Goal: Information Seeking & Learning: Learn about a topic

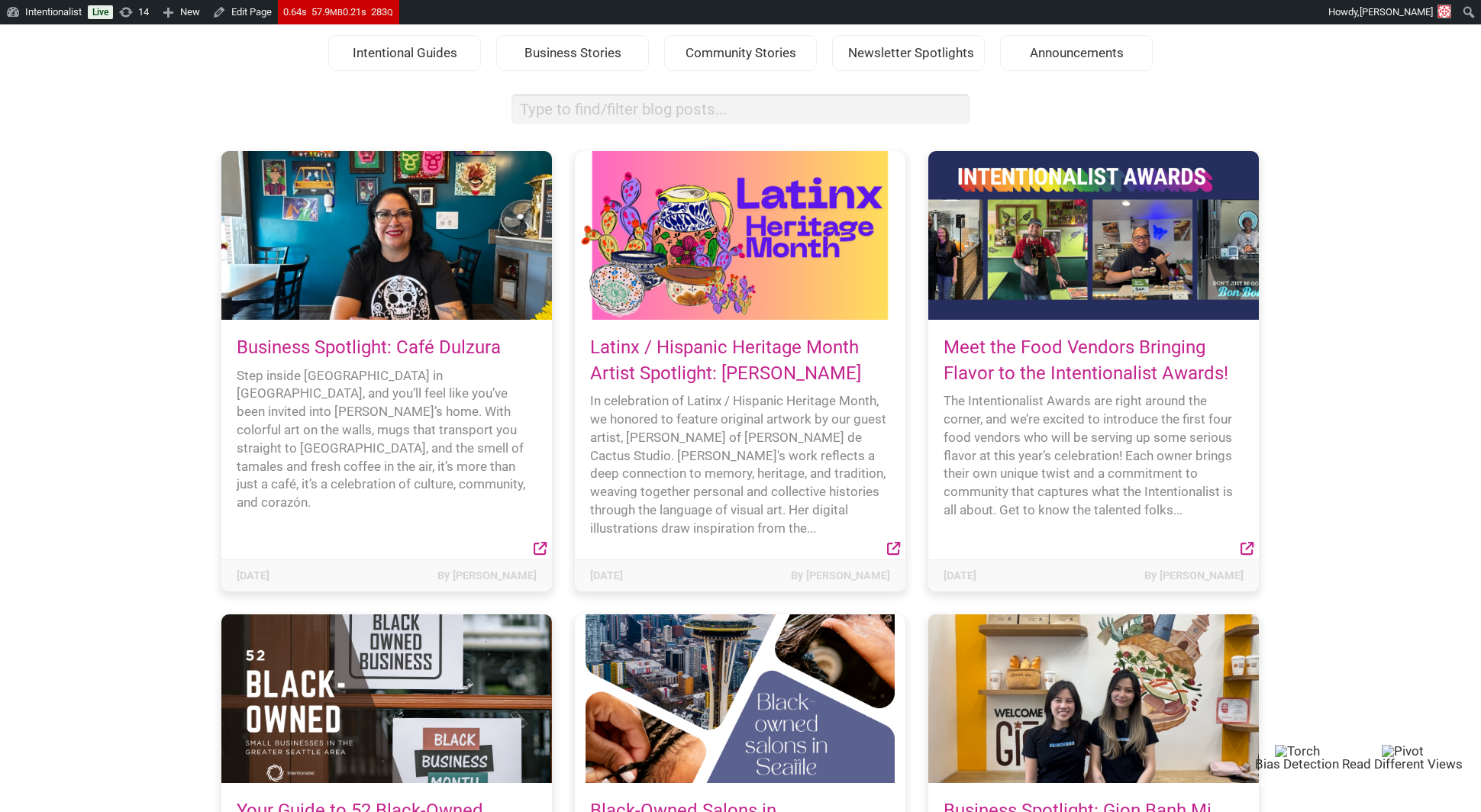
scroll to position [116, 0]
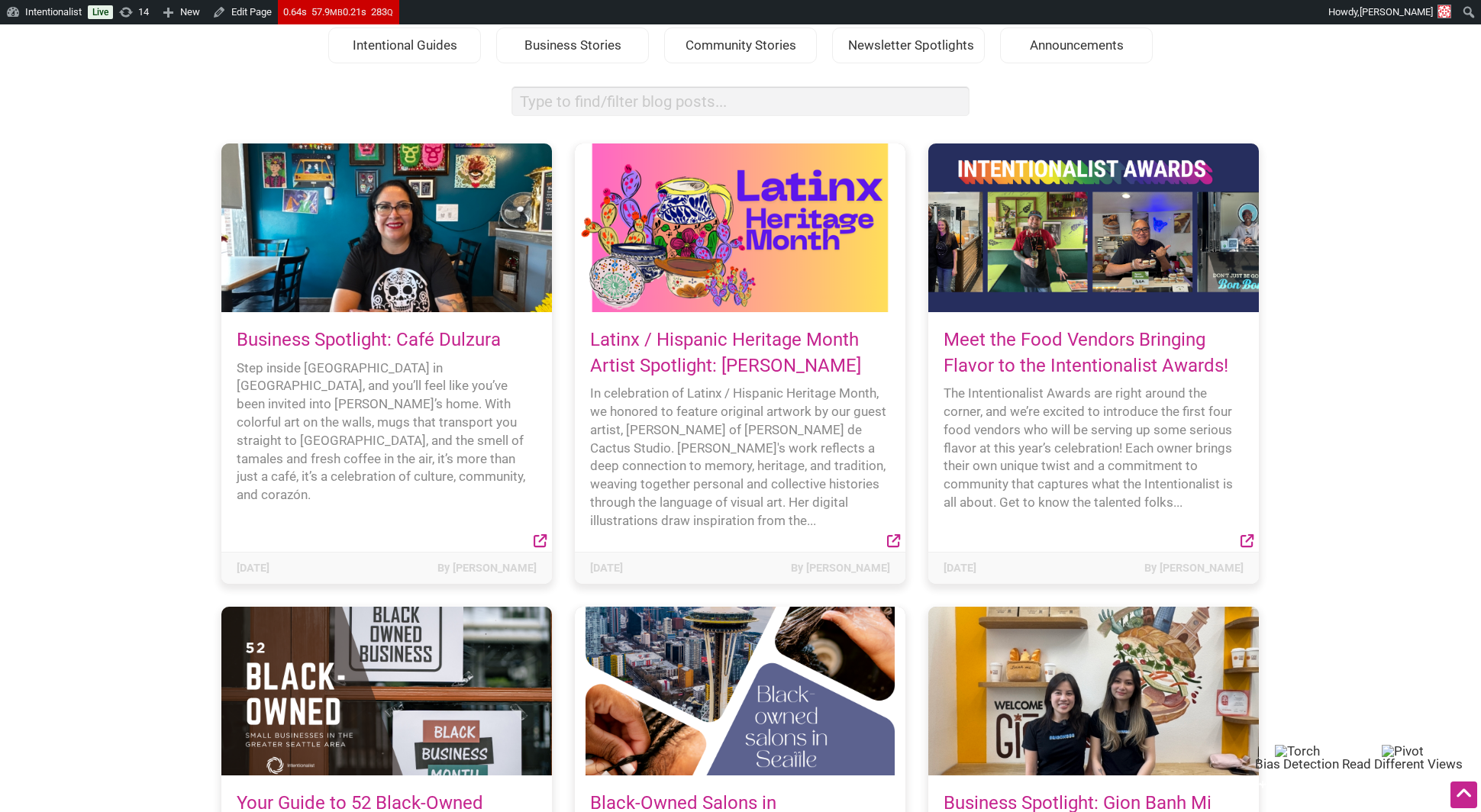
click at [1038, 333] on link "Meet the Food Vendors Bringing Flavor to the Intentionalist Awards!" at bounding box center [1086, 352] width 285 height 47
click at [960, 342] on link "Meet the Food Vendors Bringing Flavor to the Intentionalist Awards!" at bounding box center [1086, 352] width 285 height 47
click at [1010, 227] on div at bounding box center [1093, 228] width 330 height 168
